Goal: Communication & Community: Answer question/provide support

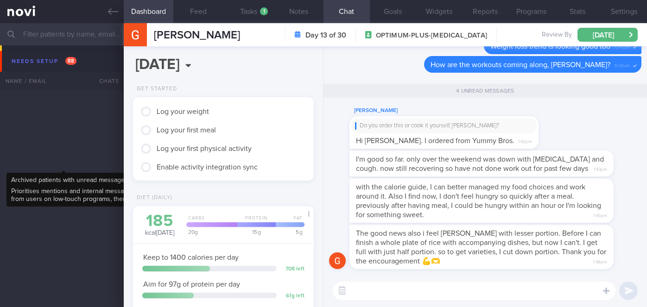
select select "8"
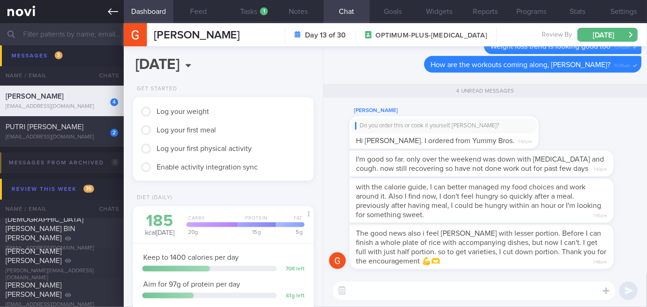
click at [115, 9] on icon at bounding box center [113, 11] width 10 height 10
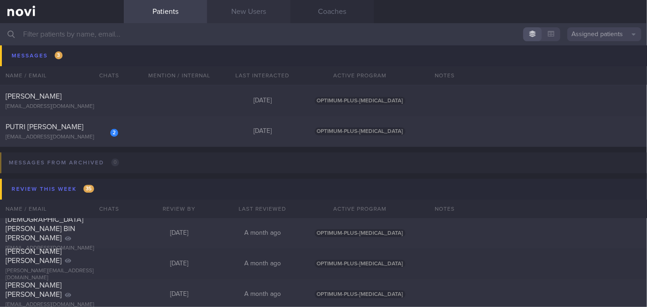
click at [246, 7] on link "New Users" at bounding box center [248, 11] width 83 height 23
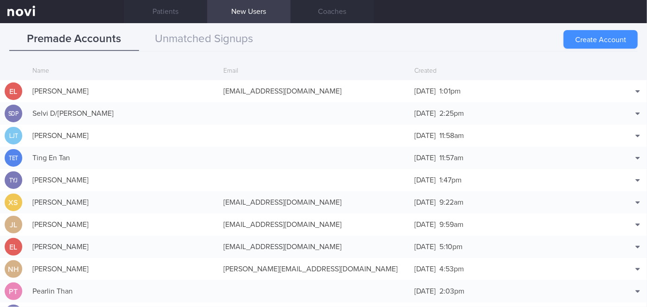
click at [586, 34] on button "Create Account" at bounding box center [601, 39] width 74 height 19
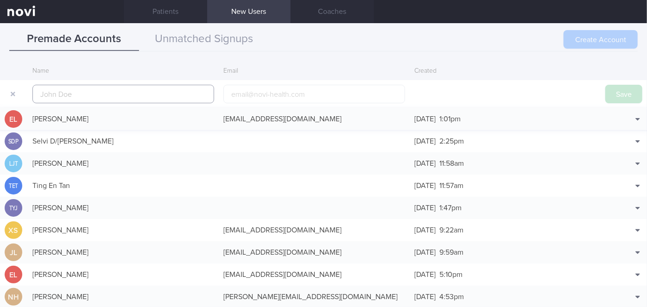
scroll to position [22, 0]
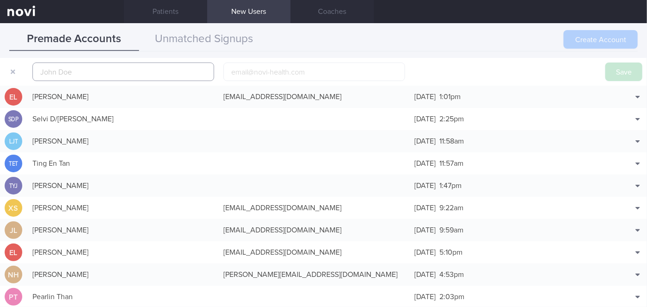
click at [204, 77] on input "text" at bounding box center [123, 72] width 182 height 19
paste input "KAMBULIAGEN BASIL"
type input "KAMBULIAGEN BASIL"
click at [253, 77] on input "email" at bounding box center [314, 72] width 182 height 19
paste input "[EMAIL_ADDRESS][DOMAIN_NAME]"
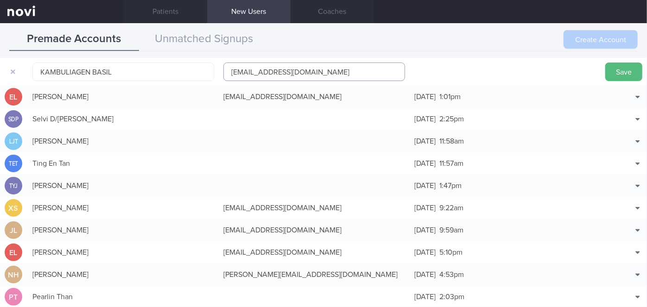
click at [285, 71] on input "[EMAIL_ADDRESS][DOMAIN_NAME]" at bounding box center [314, 72] width 182 height 19
type input "[EMAIL_ADDRESS][DOMAIN_NAME]"
click at [607, 65] on button "Save" at bounding box center [624, 72] width 37 height 19
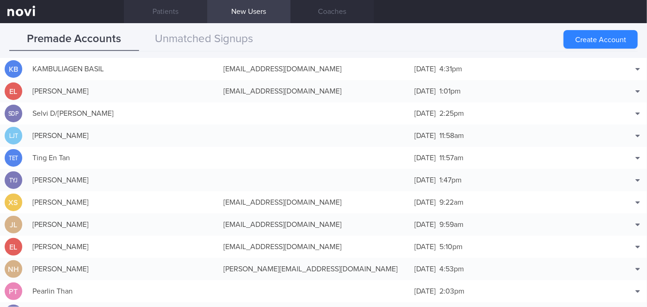
click at [183, 10] on link "Patients" at bounding box center [165, 11] width 83 height 23
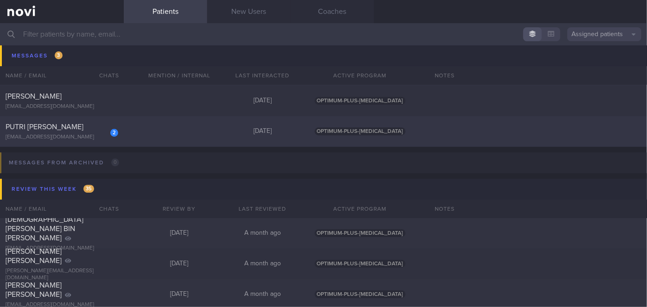
click at [98, 131] on div "2" at bounding box center [108, 129] width 20 height 14
select select "8"
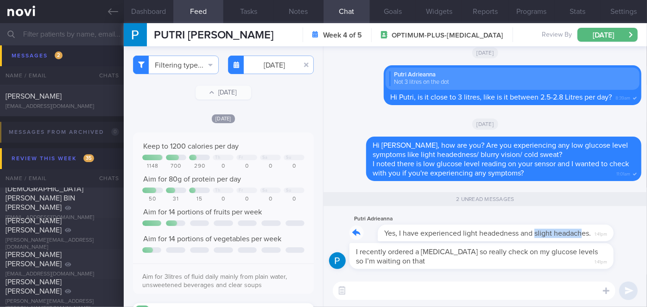
drag, startPoint x: 508, startPoint y: 239, endPoint x: 556, endPoint y: 240, distance: 47.8
click at [556, 240] on div "Putri Adrieanna Yes, I have experienced light headedness and slight headaches. …" at bounding box center [482, 228] width 264 height 28
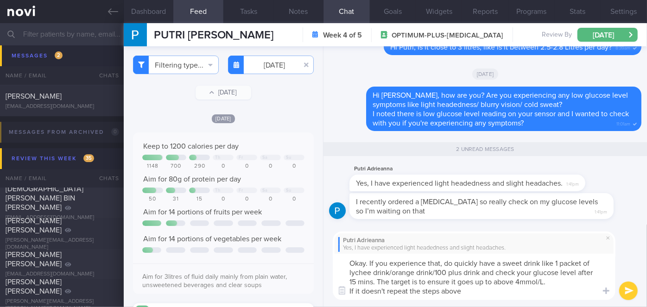
type textarea "Okay. If you experience that, do quickly have a sweet drink like 1 packet of ly…"
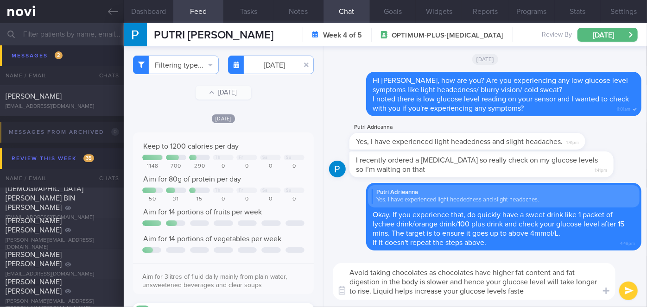
type textarea "Avoid taking chocolates as chocolates have higher fat content and fat digestion…"
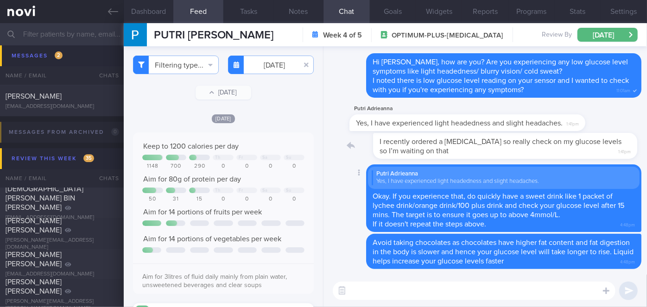
drag, startPoint x: 536, startPoint y: 156, endPoint x: 579, endPoint y: 160, distance: 43.2
click at [579, 160] on div "I recently ordered a [MEDICAL_DATA] so really check on my glucose levels so I’m…" at bounding box center [485, 149] width 313 height 32
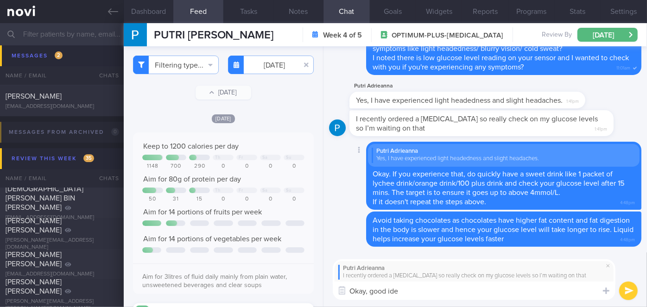
type textarea "Okay, good idea"
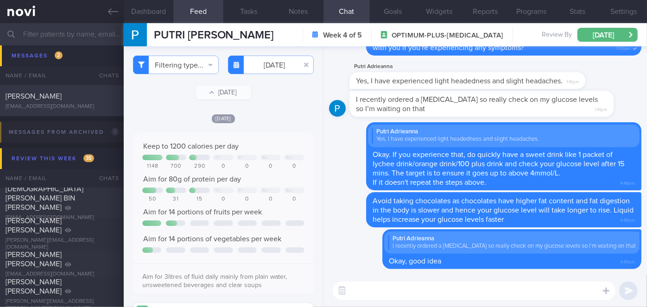
click at [102, 89] on div "[PERSON_NAME] [EMAIL_ADDRESS][DOMAIN_NAME] [DATE] OPTIMUM-PLUS-[MEDICAL_DATA]" at bounding box center [323, 101] width 647 height 31
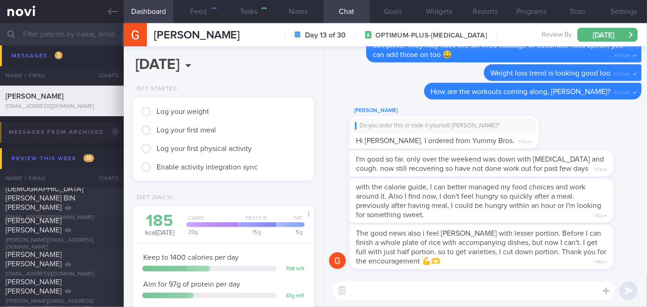
scroll to position [92, 158]
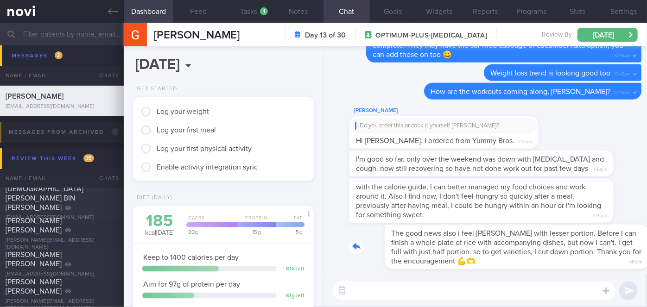
drag, startPoint x: 476, startPoint y: 263, endPoint x: 570, endPoint y: 267, distance: 94.2
click at [570, 267] on div "The good news also i feel [PERSON_NAME] with lesser portion. Before I can finis…" at bounding box center [496, 247] width 292 height 45
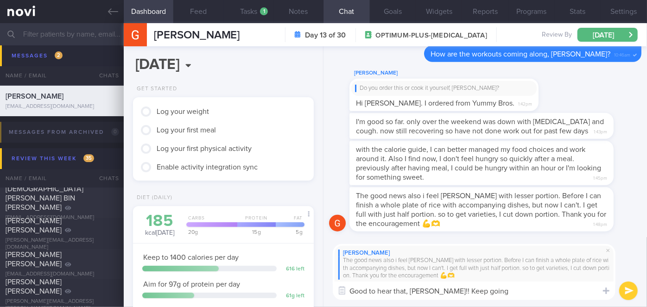
type textarea "Good to hear that, [PERSON_NAME]!! Keep going!"
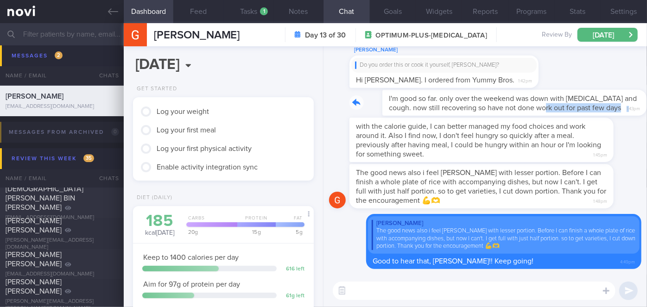
drag, startPoint x: 506, startPoint y: 114, endPoint x: 589, endPoint y: 114, distance: 83.5
click at [589, 114] on div "I'm good so far. only over the weekend was down with [MEDICAL_DATA] and cough. …" at bounding box center [496, 103] width 292 height 26
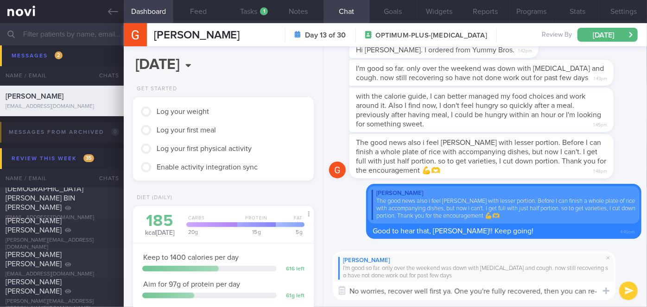
scroll to position [0, 0]
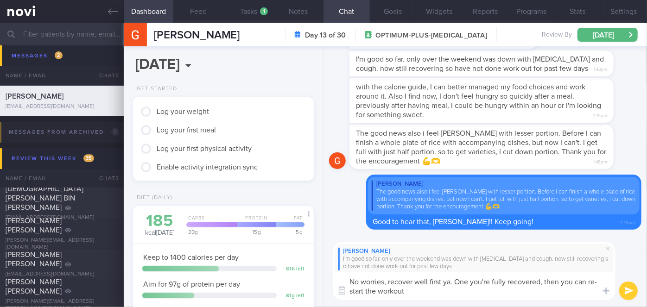
type textarea "No worries, recover well first ya. One you're fully recovered, then you can re-…"
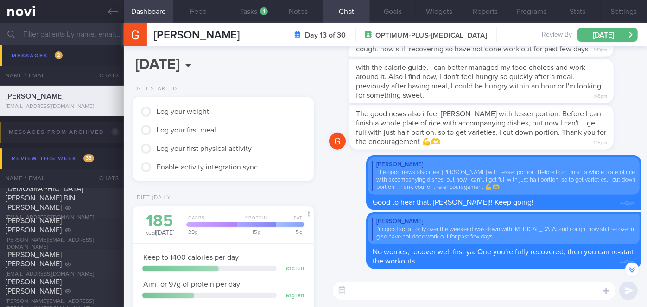
scroll to position [-85, 0]
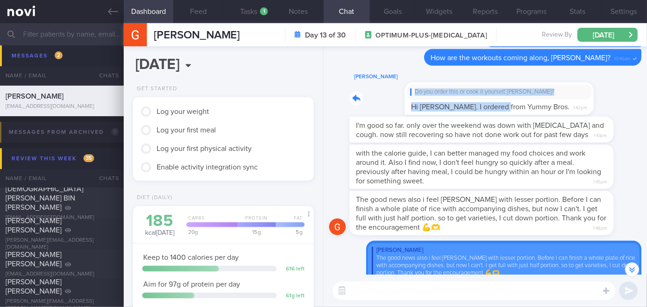
drag, startPoint x: 447, startPoint y: 101, endPoint x: 614, endPoint y: 96, distance: 167.0
click at [614, 96] on div "[PERSON_NAME] Do you order this or cook it yourself, [PERSON_NAME]? Hi [PERSON_…" at bounding box center [485, 93] width 313 height 45
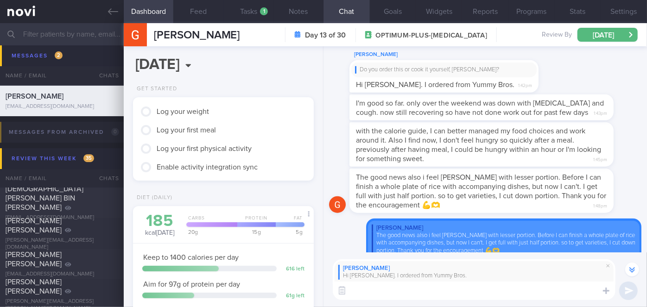
scroll to position [-108, 0]
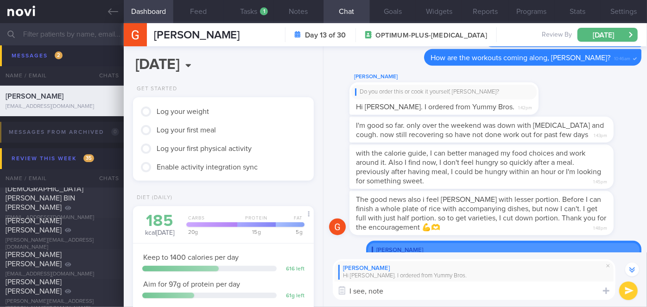
type textarea "I see, noted"
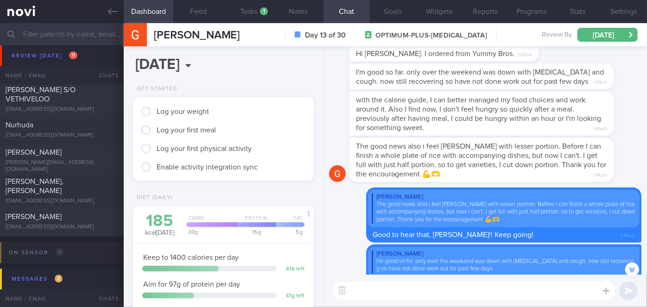
scroll to position [2929, 0]
click at [83, 157] on div "[PERSON_NAME]" at bounding box center [61, 151] width 110 height 9
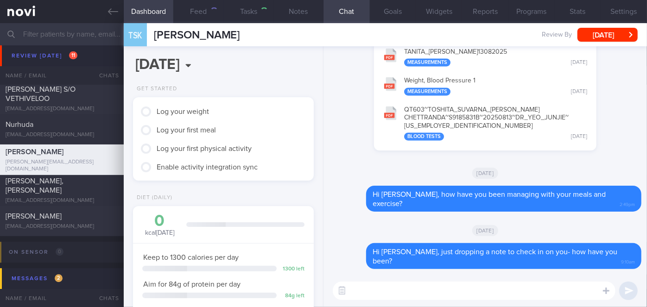
scroll to position [92, 158]
click at [601, 34] on button "[DATE]" at bounding box center [608, 35] width 60 height 14
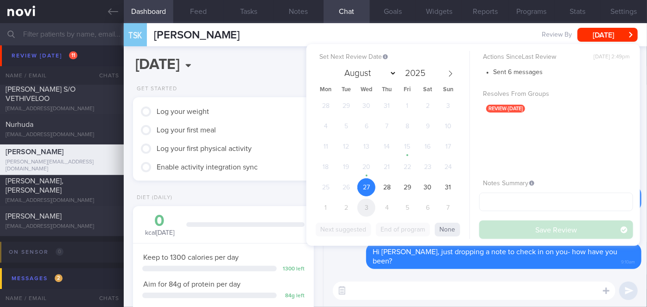
click at [367, 208] on span "3" at bounding box center [366, 208] width 18 height 18
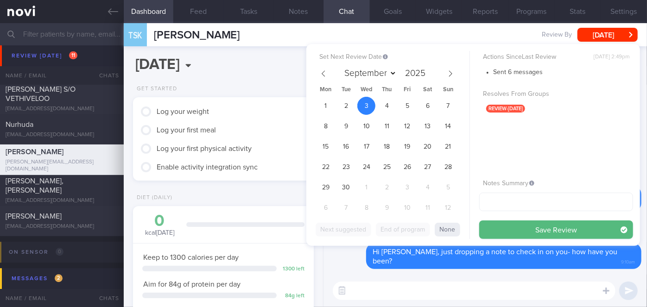
click at [515, 219] on div "Actions Since Last Review [DATE] 2:49pm Sent 6 messages Resolves From Groups re…" at bounding box center [556, 145] width 154 height 188
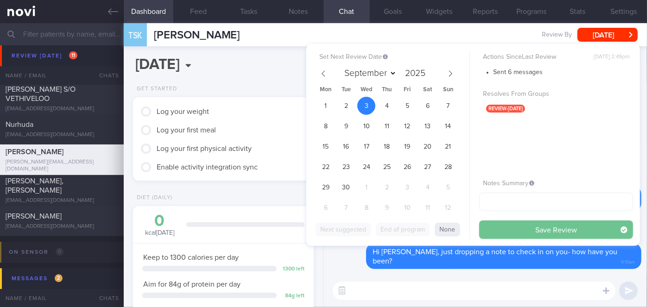
click at [504, 230] on button "Save Review" at bounding box center [556, 230] width 154 height 19
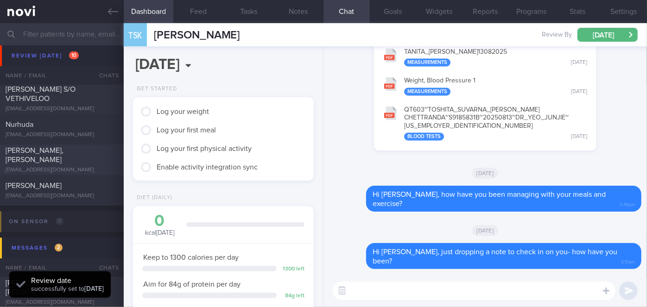
click at [64, 152] on span "[PERSON_NAME], [PERSON_NAME]" at bounding box center [35, 155] width 58 height 17
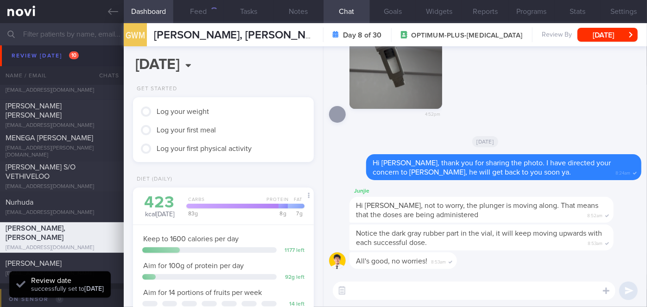
scroll to position [2851, 0]
click at [69, 168] on span "[PERSON_NAME] S/O VETHIVELOO" at bounding box center [41, 171] width 70 height 17
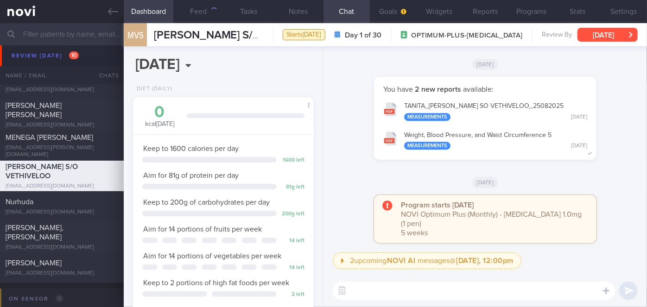
scroll to position [81, 162]
click at [620, 34] on button "[DATE]" at bounding box center [608, 35] width 60 height 14
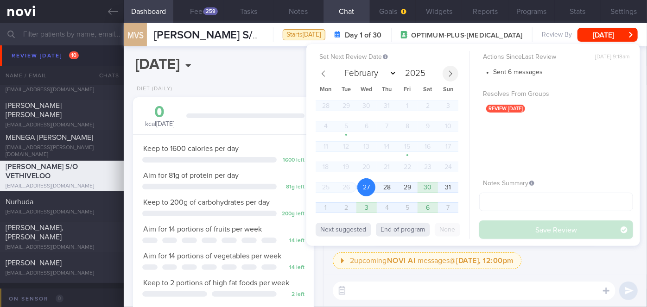
click at [448, 71] on icon at bounding box center [450, 73] width 6 height 6
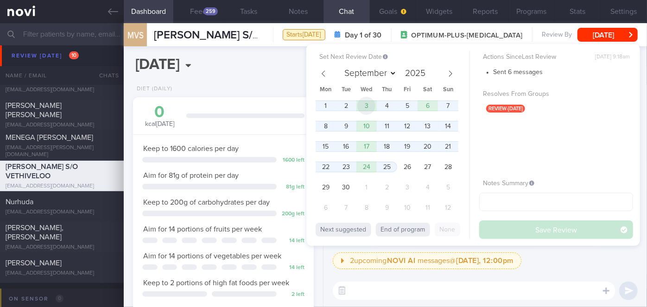
click at [370, 104] on span "3" at bounding box center [366, 106] width 18 height 18
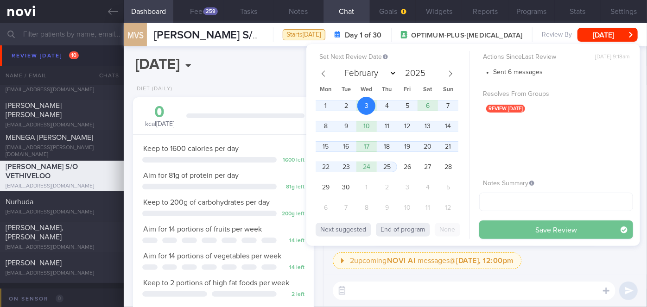
click at [503, 230] on button "Save Review" at bounding box center [556, 230] width 154 height 19
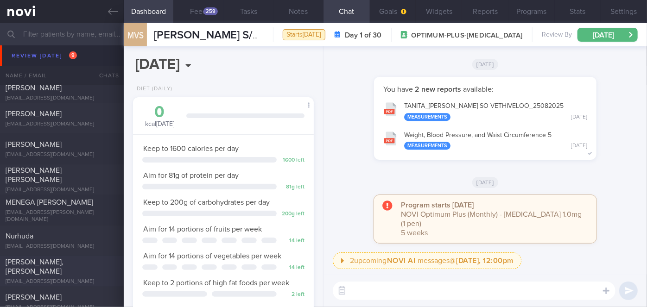
scroll to position [2785, 0]
click at [73, 207] on span "MENEGA [PERSON_NAME]" at bounding box center [50, 203] width 88 height 7
select select "7"
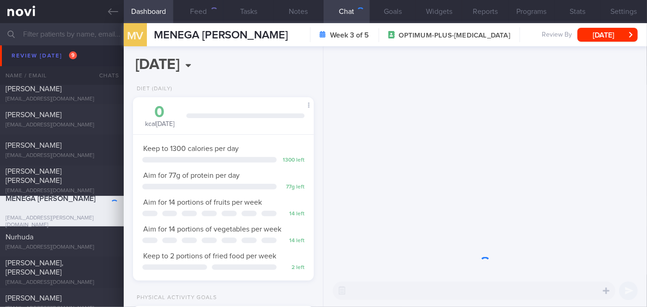
scroll to position [92, 158]
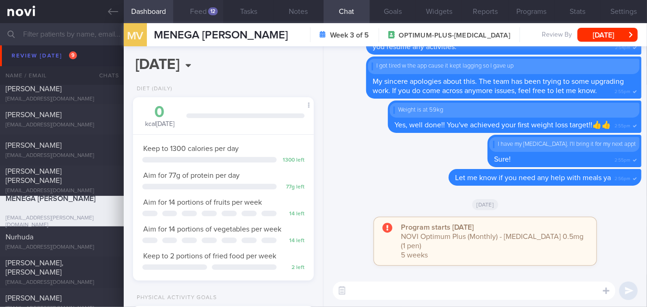
click at [209, 13] on div "12" at bounding box center [213, 11] width 10 height 8
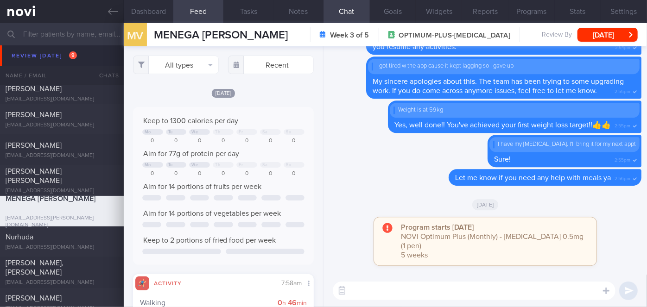
click at [390, 292] on textarea at bounding box center [474, 291] width 283 height 19
type textarea "Hi [PERSON_NAME], how have you been?"
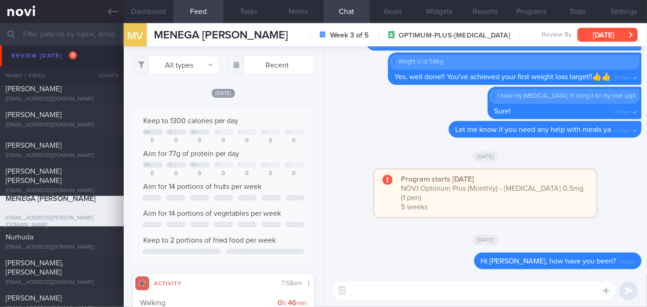
click at [621, 34] on button "[DATE]" at bounding box center [608, 35] width 60 height 14
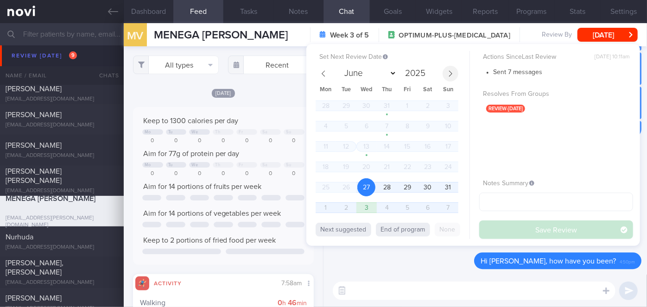
click at [447, 74] on span at bounding box center [451, 74] width 16 height 16
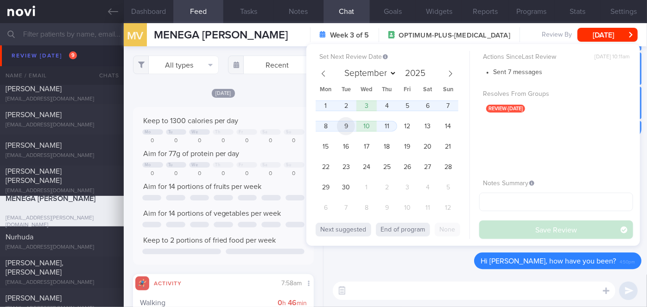
click at [355, 131] on span "9" at bounding box center [346, 126] width 18 height 18
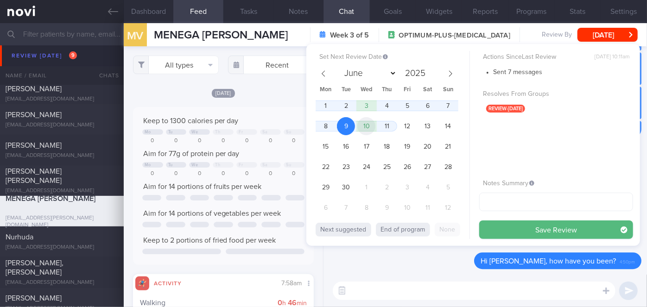
click at [364, 128] on span "10" at bounding box center [366, 126] width 18 height 18
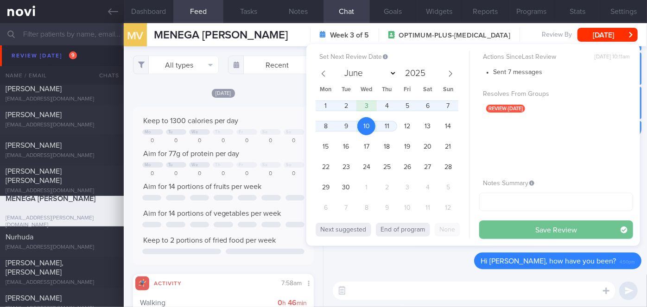
click at [517, 233] on button "Save Review" at bounding box center [556, 230] width 154 height 19
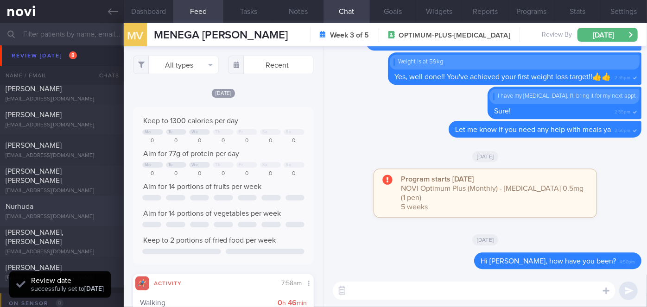
click at [76, 202] on div "Nurhuda" at bounding box center [61, 206] width 110 height 9
select select "7"
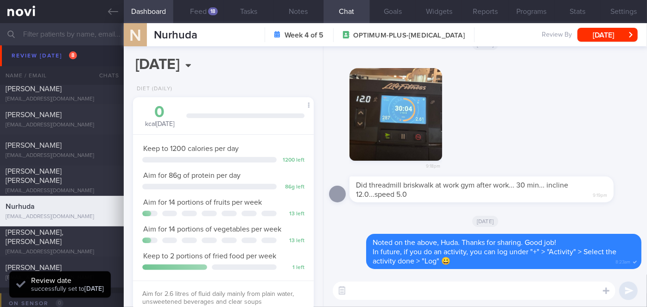
scroll to position [92, 158]
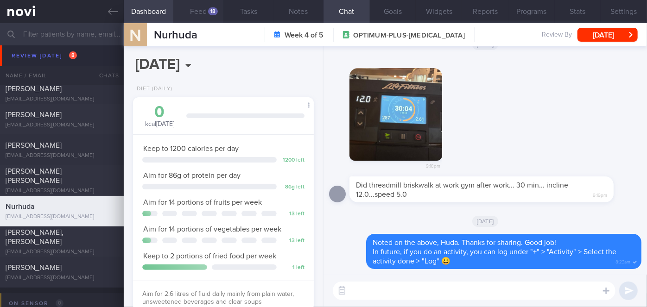
click at [210, 11] on div "18" at bounding box center [213, 11] width 10 height 8
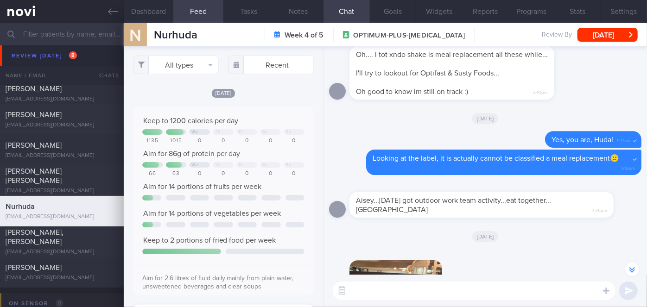
scroll to position [-192, 0]
click at [401, 95] on span "Oh good to know im still on track :)" at bounding box center [412, 91] width 112 height 7
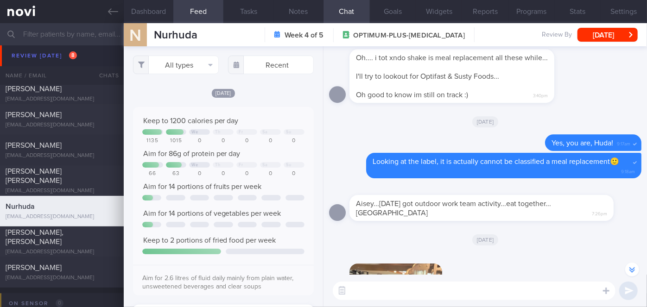
scroll to position [-64, 0]
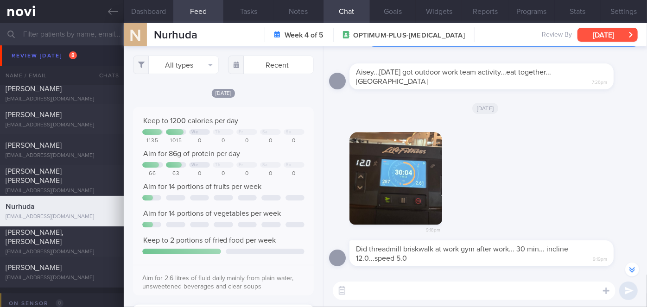
click at [588, 33] on button "[DATE]" at bounding box center [608, 35] width 60 height 14
click at [371, 273] on div "[DATE]" at bounding box center [485, 285] width 313 height 26
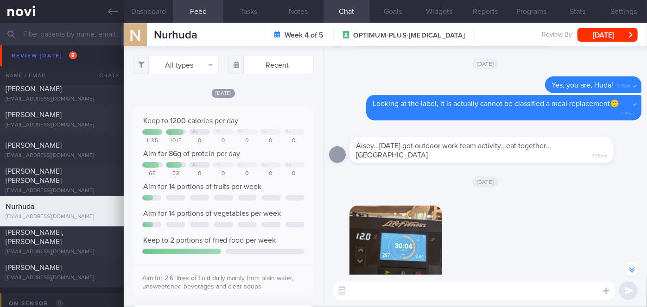
scroll to position [-112, 0]
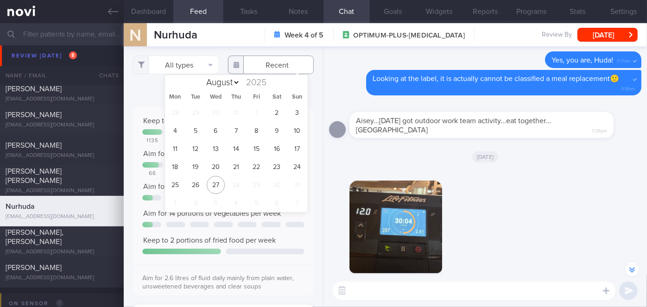
click at [262, 69] on input "text" at bounding box center [271, 65] width 86 height 19
click at [229, 169] on span "21" at bounding box center [236, 167] width 18 height 18
type input "[DATE]"
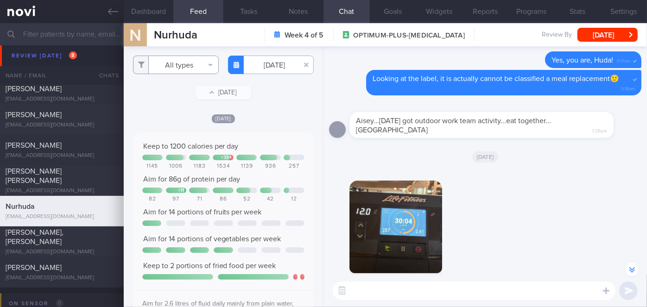
click at [194, 63] on button "All types" at bounding box center [176, 65] width 86 height 19
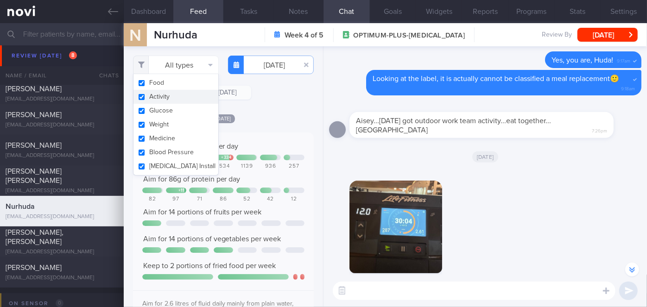
click at [173, 95] on button "Activity" at bounding box center [176, 97] width 85 height 14
checkbox input "false"
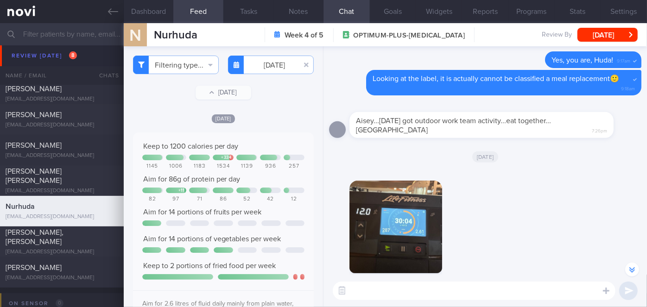
click at [278, 117] on div "[DATE]" at bounding box center [223, 119] width 181 height 10
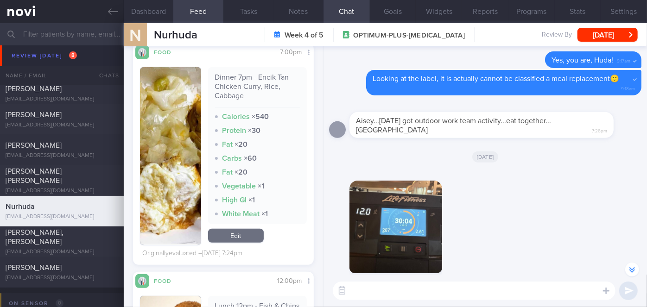
scroll to position [288, 0]
click at [167, 106] on img "button" at bounding box center [170, 156] width 61 height 178
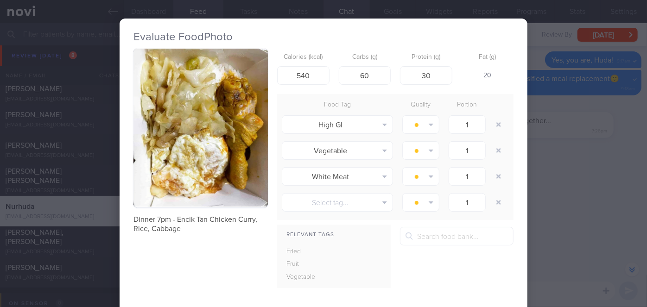
click at [555, 200] on div "Evaluate Food Photo Dinner 7pm - Encik Tan Chicken Curry, Rice, Cabbage Calorie…" at bounding box center [323, 153] width 647 height 307
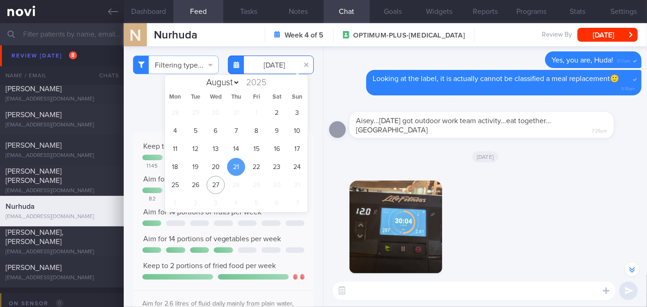
click at [275, 70] on input "[DATE]" at bounding box center [271, 65] width 86 height 19
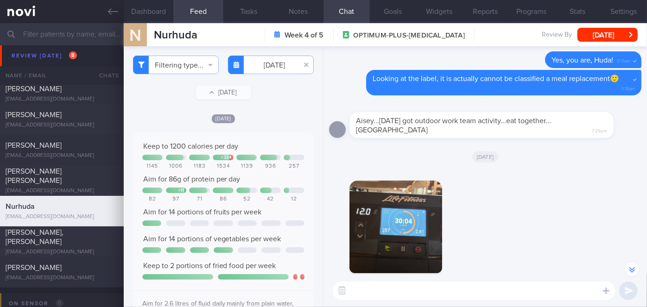
click at [325, 192] on div "Delete Noted on the above, Huda. Thanks for sharing. Good job! In future, if yo…" at bounding box center [486, 160] width 324 height 229
click at [264, 77] on div "Filtering type... Food Activity Glucose Weight Medicine Blood Pressure [MEDICAL…" at bounding box center [223, 176] width 199 height 261
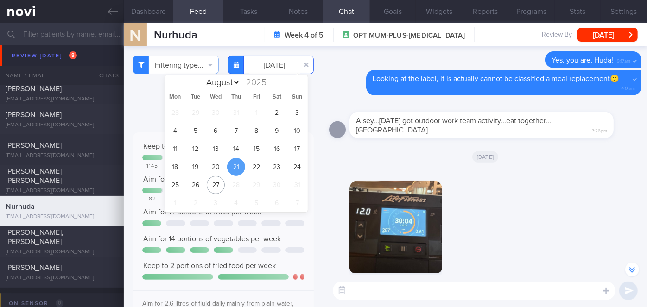
click at [259, 66] on input "[DATE]" at bounding box center [271, 65] width 86 height 19
click at [252, 165] on span "22" at bounding box center [257, 167] width 18 height 18
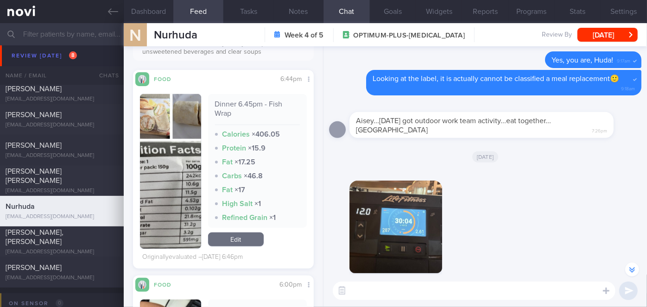
scroll to position [261, 0]
click at [169, 146] on button "button" at bounding box center [170, 171] width 61 height 155
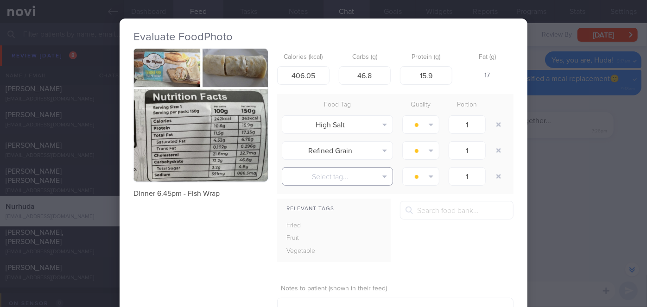
click at [347, 185] on button "Select tag..." at bounding box center [337, 176] width 111 height 19
click at [204, 268] on div "Dinner 6.45pm - Fish Wrap Calories (kcal) 406.05 Carbs (g) 46.8 Protein (g) 15.…" at bounding box center [324, 198] width 380 height 298
click at [566, 199] on div "Evaluate Food Photo Dinner 6.45pm - Fish Wrap Calories (kcal) 406.05 Carbs (g) …" at bounding box center [323, 153] width 647 height 307
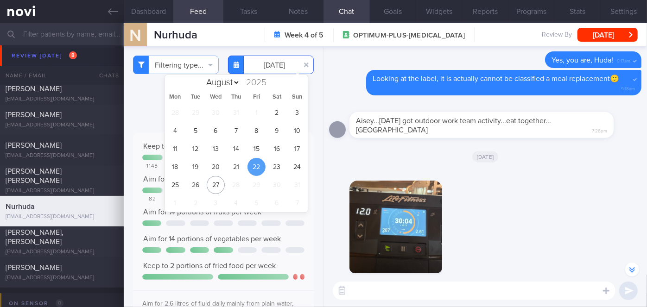
click at [259, 60] on input "[DATE]" at bounding box center [271, 65] width 86 height 19
click at [283, 165] on span "23" at bounding box center [277, 167] width 18 height 18
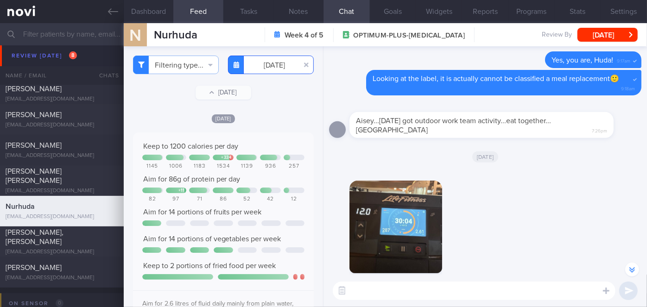
click at [256, 69] on input "[DATE]" at bounding box center [271, 65] width 86 height 19
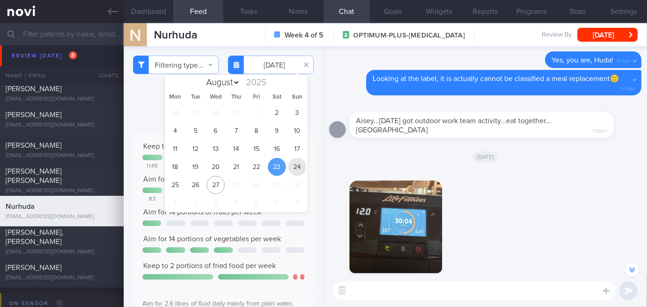
click at [298, 167] on span "24" at bounding box center [297, 167] width 18 height 18
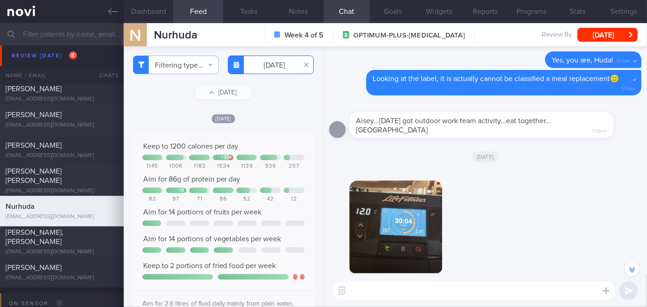
click at [264, 67] on input "[DATE]" at bounding box center [271, 65] width 86 height 19
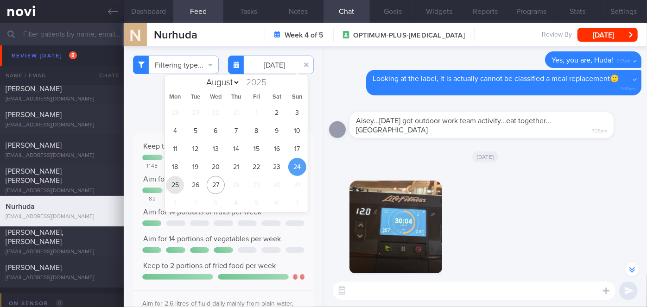
click at [182, 186] on span "25" at bounding box center [175, 185] width 18 height 18
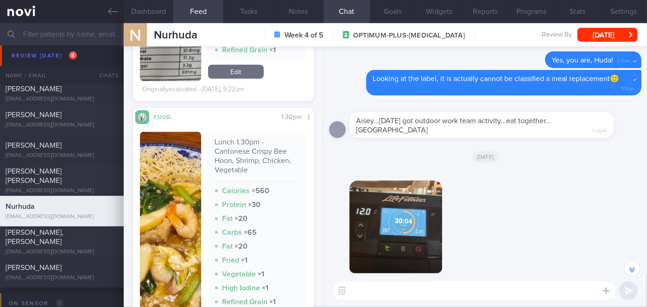
scroll to position [420, 0]
click at [162, 203] on button "button" at bounding box center [170, 239] width 61 height 215
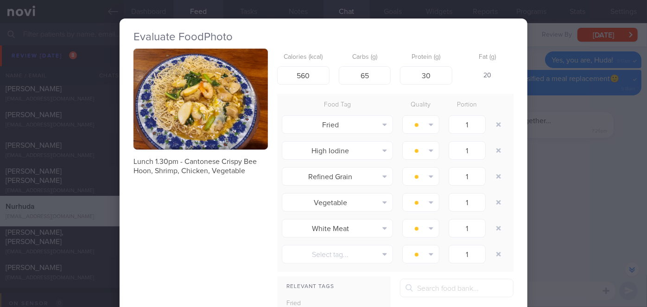
click at [563, 142] on div "Evaluate Food Photo Lunch 1.30pm - Cantonese Crispy Bee Hoon, Shrimp, Chicken, …" at bounding box center [323, 153] width 647 height 307
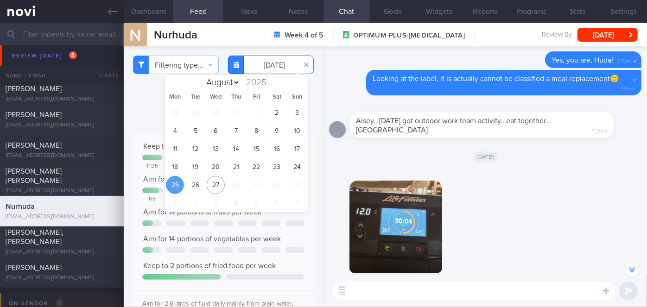
click at [279, 64] on input "[DATE]" at bounding box center [271, 65] width 86 height 19
click at [191, 187] on span "26" at bounding box center [195, 185] width 18 height 18
type input "[DATE]"
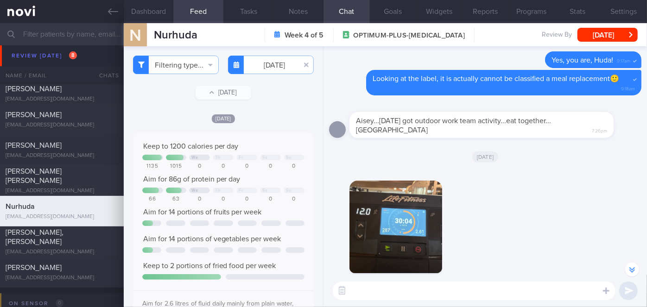
click at [384, 289] on textarea at bounding box center [474, 291] width 283 height 19
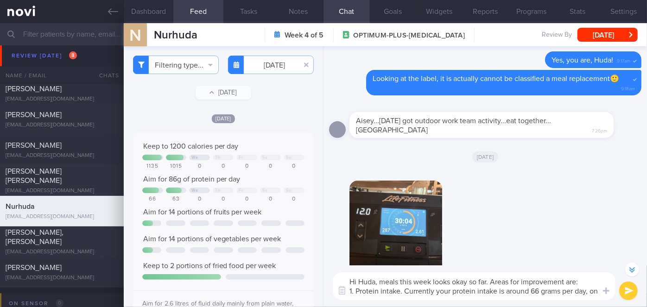
scroll to position [-131, 0]
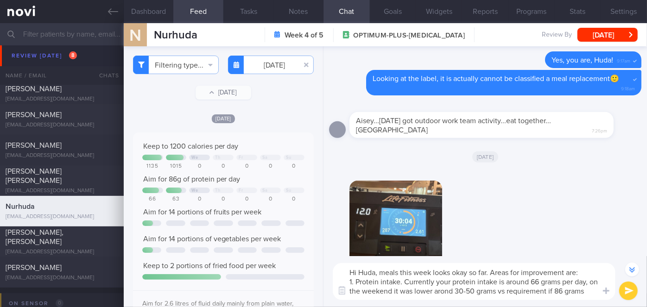
click at [453, 290] on textarea "Hi Huda, meals this week looks okay so far. Areas for improvement are: 1. Prote…" at bounding box center [474, 281] width 283 height 37
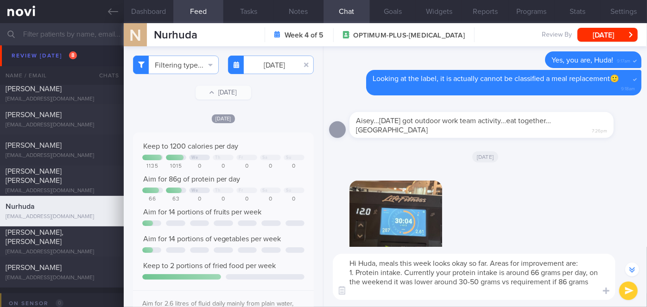
click at [466, 294] on textarea "Hi Huda, meals this week looks okay so far. Areas for improvement are: 1. Prote…" at bounding box center [474, 277] width 283 height 46
click at [453, 292] on textarea "Hi Huda, meals this week looks okay so far. Areas for improvement are: 1. Prote…" at bounding box center [474, 277] width 283 height 46
click at [570, 290] on textarea "Hi Huda, meals this week looks okay so far. Areas for improvement are: 1. Prote…" at bounding box center [474, 277] width 283 height 46
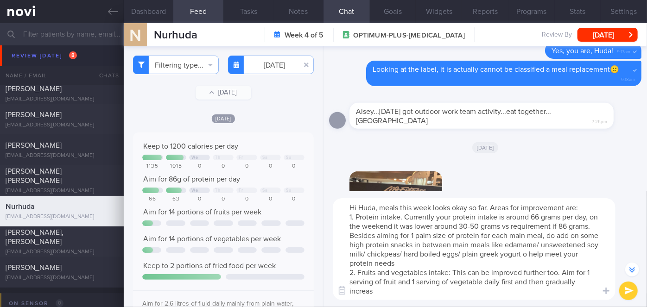
scroll to position [-196, 0]
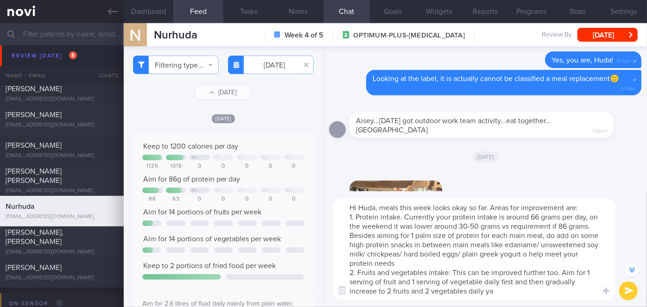
click at [392, 292] on textarea "Hi Huda, meals this week looks okay so far. Areas for improvement are: 1. Prote…" at bounding box center [474, 249] width 283 height 102
click at [469, 291] on textarea "Hi Huda, meals this week looks okay so far. Areas for improvement are: 1. Prote…" at bounding box center [474, 249] width 283 height 102
click at [590, 217] on textarea "Hi Huda, meals this week looks okay so far. Areas for improvement are: 1. Prote…" at bounding box center [474, 249] width 283 height 102
click at [581, 229] on textarea "Hi Huda, meals this week looks okay so far. Areas for improvement are: 1. Prote…" at bounding box center [474, 249] width 283 height 102
click at [583, 255] on textarea "Hi Huda, meals this week looks okay so far. Areas for improvement are: 1. Prote…" at bounding box center [474, 249] width 283 height 102
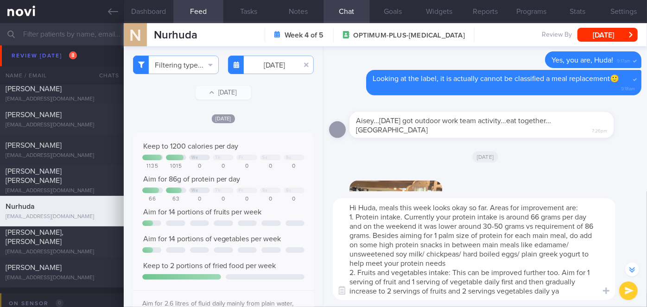
type textarea "Hi Huda, meals this week looks okay so far. Areas for improvement are: 1. Prote…"
click at [623, 291] on button "submit" at bounding box center [628, 291] width 19 height 19
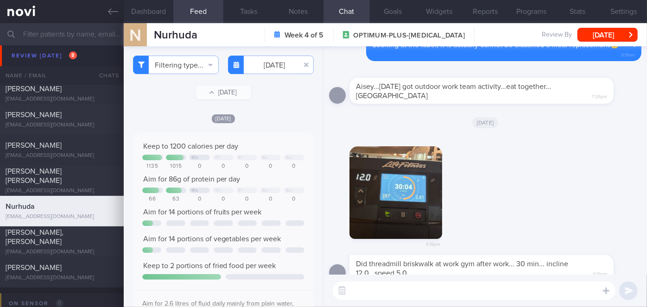
scroll to position [0, 0]
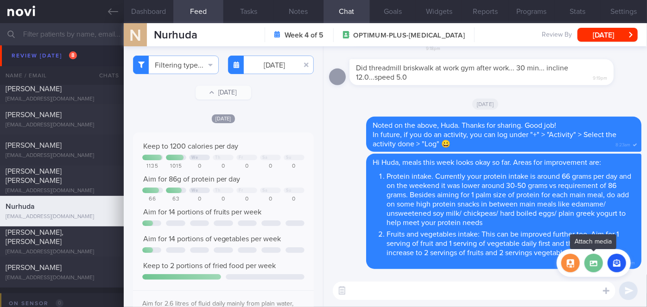
click at [593, 268] on label at bounding box center [594, 263] width 19 height 19
click at [0, 0] on input "file" at bounding box center [0, 0] width 0 height 0
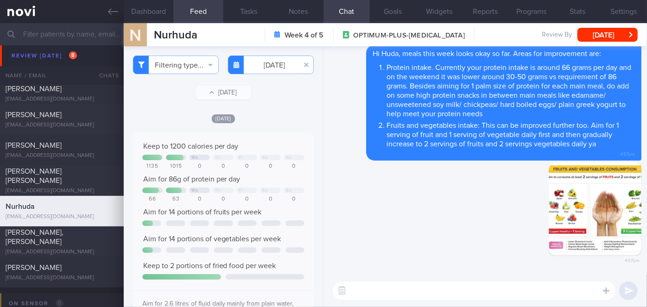
click at [386, 294] on textarea at bounding box center [474, 291] width 283 height 19
type textarea "This is the guide for fruits and vegetable serving sizes"
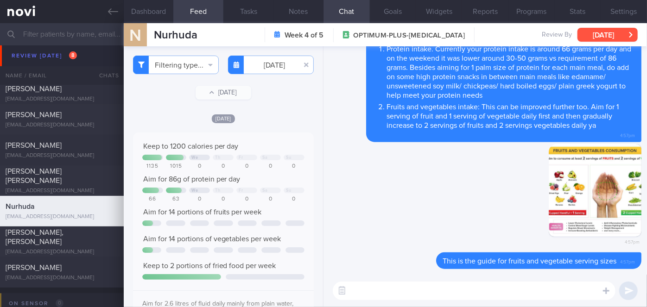
click at [608, 31] on button "[DATE]" at bounding box center [608, 35] width 60 height 14
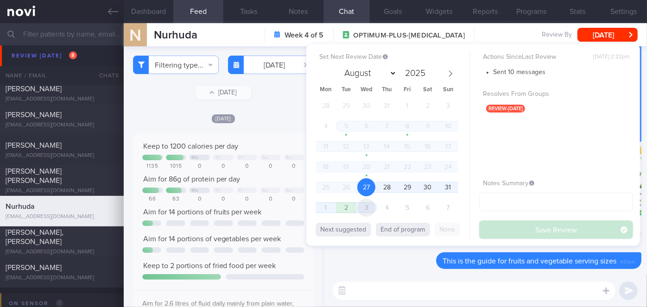
click at [367, 203] on span "3" at bounding box center [366, 208] width 18 height 18
select select "8"
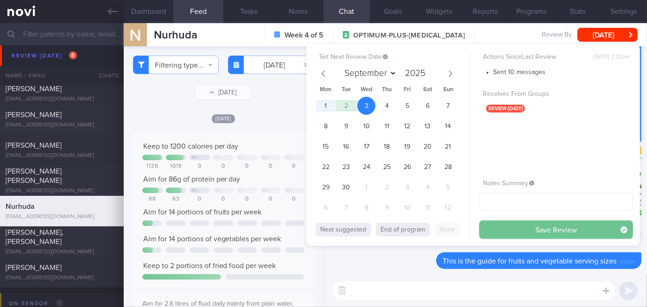
click at [515, 225] on button "Save Review" at bounding box center [556, 230] width 154 height 19
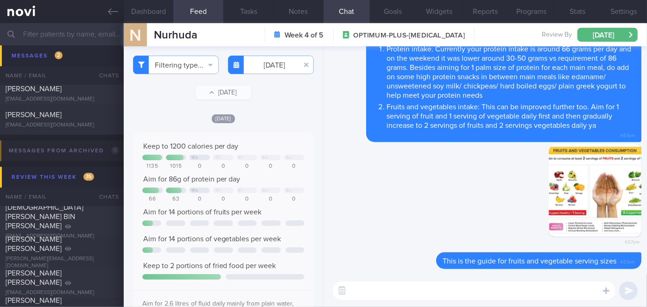
scroll to position [92, 158]
click at [112, 15] on icon at bounding box center [113, 11] width 10 height 10
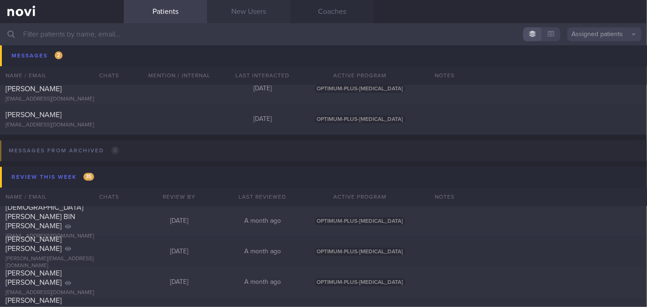
click at [243, 9] on link "New Users" at bounding box center [248, 11] width 83 height 23
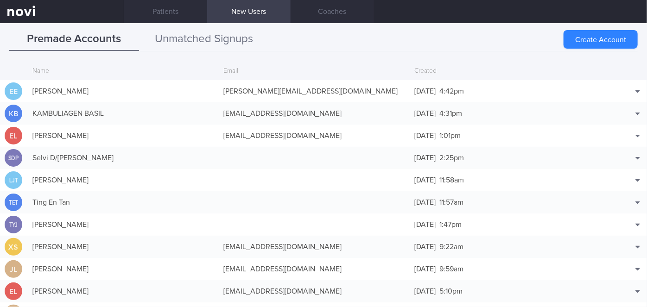
click at [213, 41] on button "Unmatched Signups" at bounding box center [204, 39] width 130 height 23
click at [235, 45] on button "Unmatched Signups" at bounding box center [204, 39] width 130 height 23
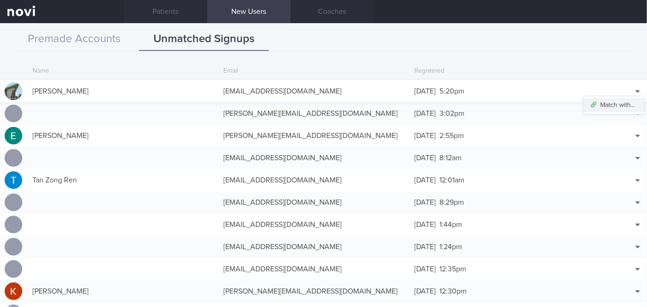
click at [616, 104] on button "Match with..." at bounding box center [614, 105] width 61 height 14
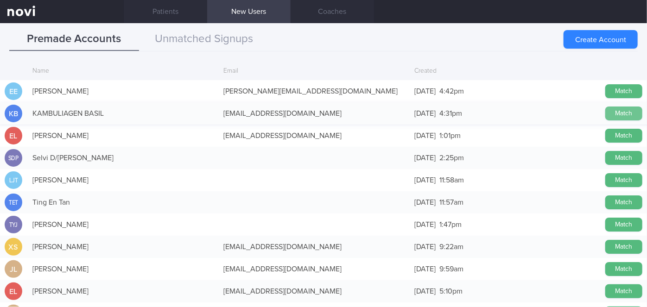
click at [614, 110] on button "Match" at bounding box center [624, 114] width 37 height 14
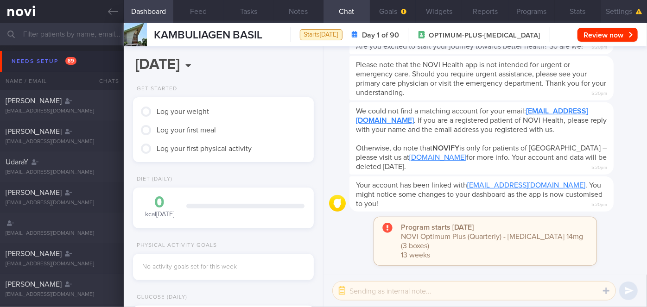
click at [613, 7] on button "Settings" at bounding box center [624, 11] width 46 height 23
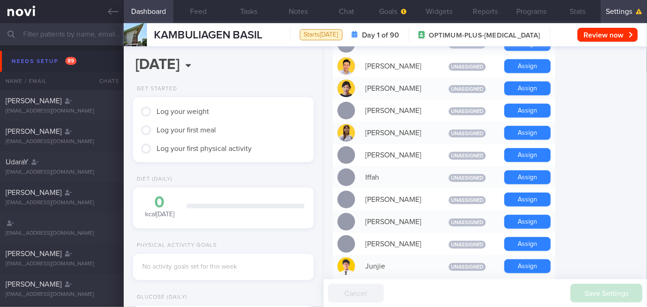
scroll to position [356, 0]
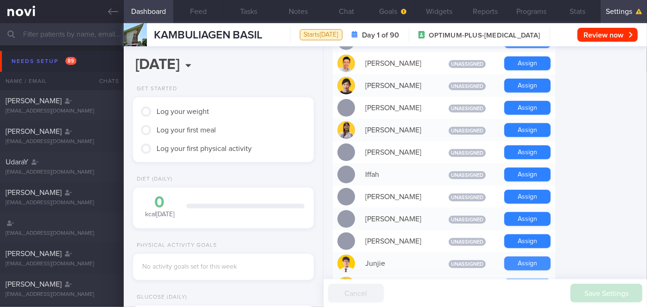
click at [527, 257] on button "Assign" at bounding box center [527, 264] width 46 height 14
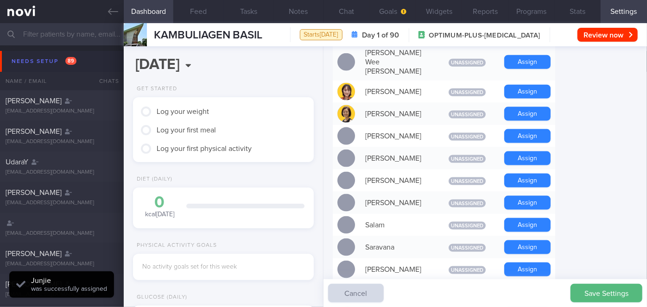
scroll to position [615, 0]
click at [532, 263] on button "Assign" at bounding box center [527, 270] width 46 height 14
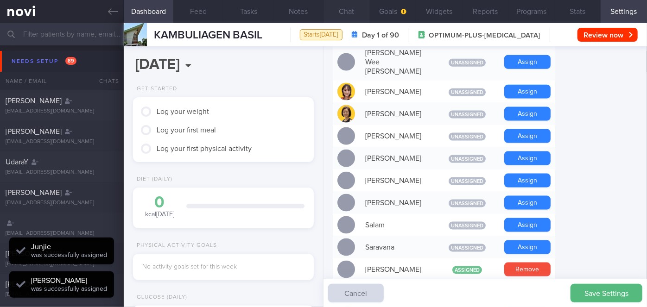
scroll to position [81, 162]
click at [345, 13] on button "Chat" at bounding box center [347, 11] width 46 height 23
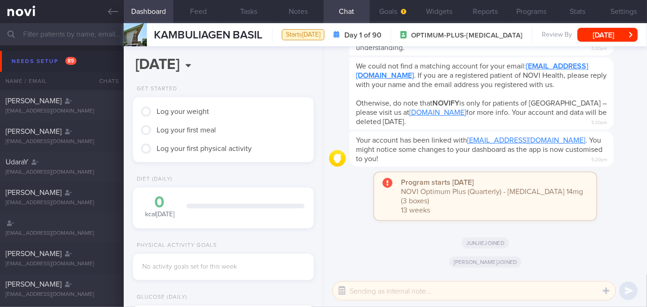
click at [341, 296] on button "button" at bounding box center [342, 291] width 17 height 17
